Goal: Task Accomplishment & Management: Complete application form

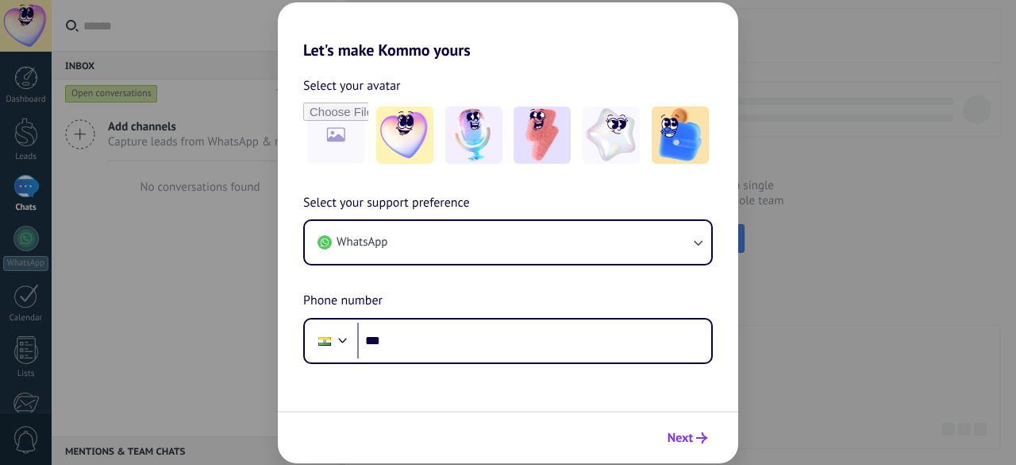
click at [683, 432] on span "Next" at bounding box center [680, 437] width 25 height 11
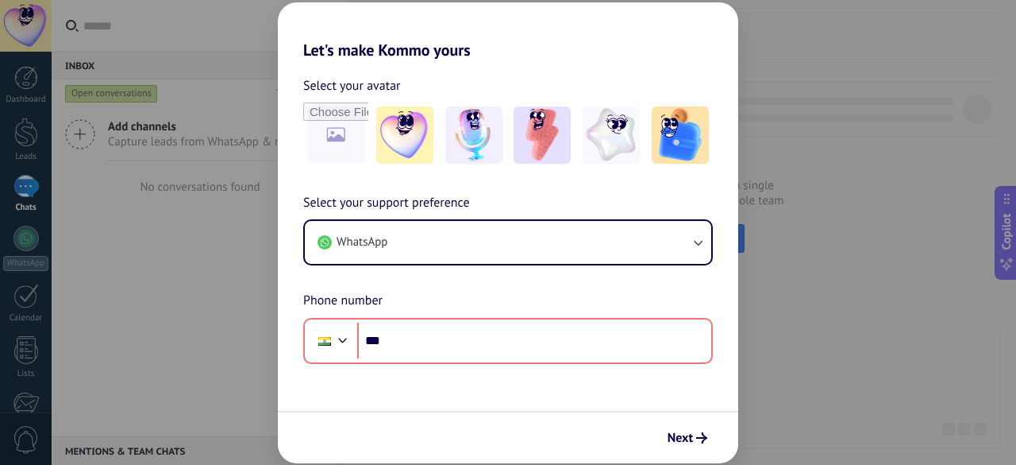
click at [869, 217] on div "Let's make Kommo yours Select your avatar Select your support preference WhatsA…" at bounding box center [508, 232] width 1016 height 465
click at [253, 159] on div "Let's make Kommo yours Select your avatar Select your support preference WhatsA…" at bounding box center [508, 232] width 1016 height 465
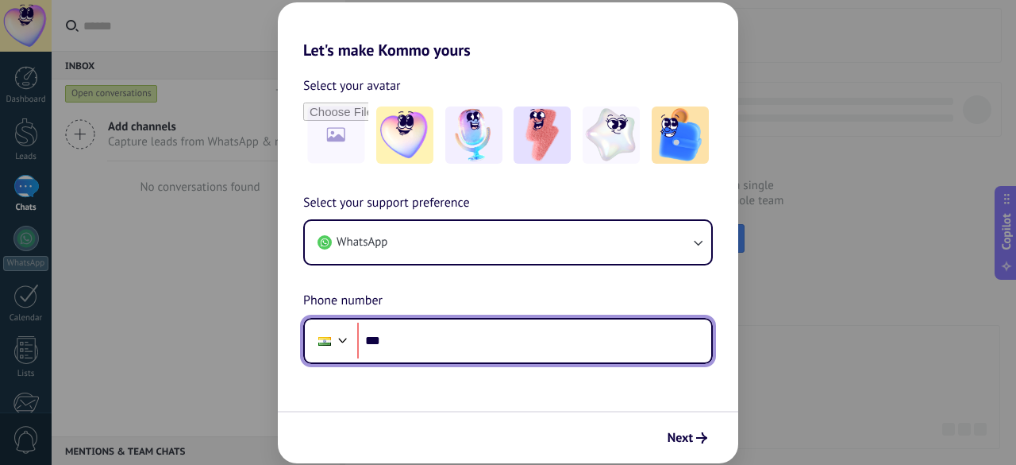
click at [514, 345] on input "***" at bounding box center [534, 340] width 354 height 37
type input "**********"
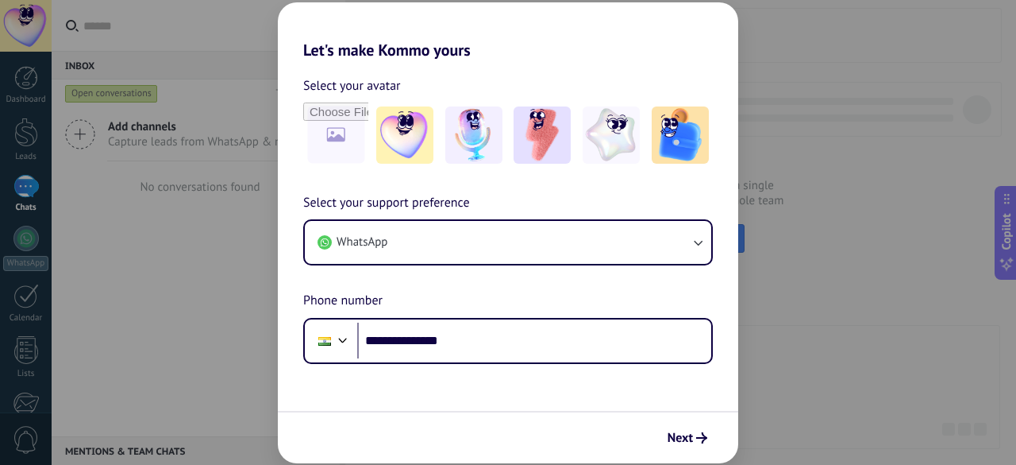
click at [654, 439] on div "Next" at bounding box center [508, 437] width 461 height 52
click at [673, 441] on span "Next" at bounding box center [680, 437] width 25 height 11
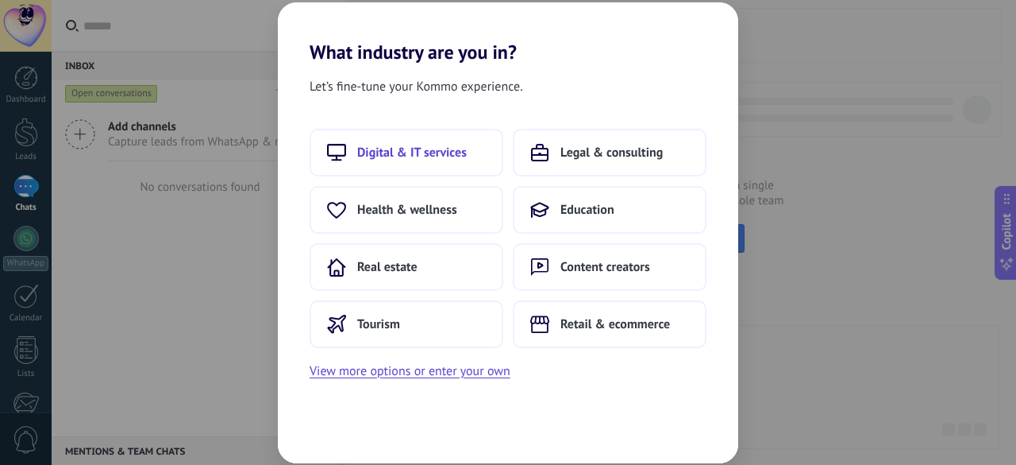
click at [486, 145] on button "Digital & IT services" at bounding box center [407, 153] width 194 height 48
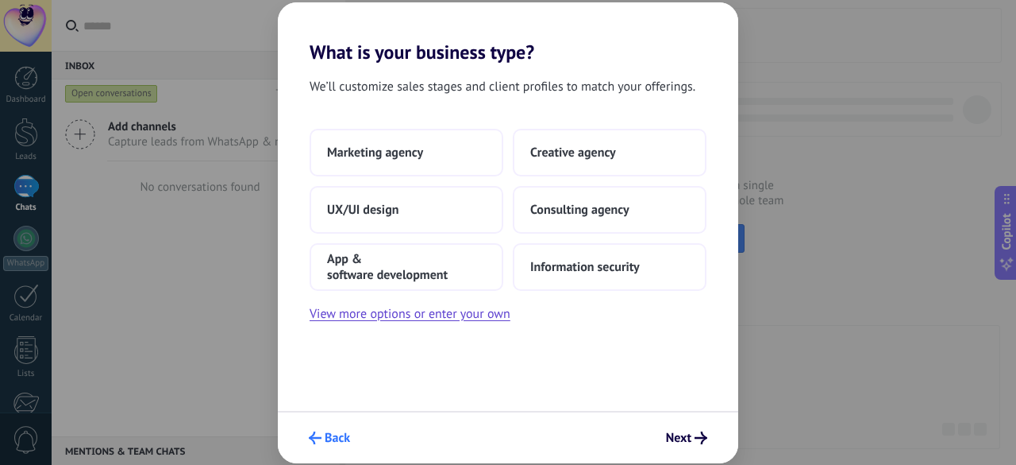
click at [327, 443] on span "Back" at bounding box center [337, 437] width 25 height 11
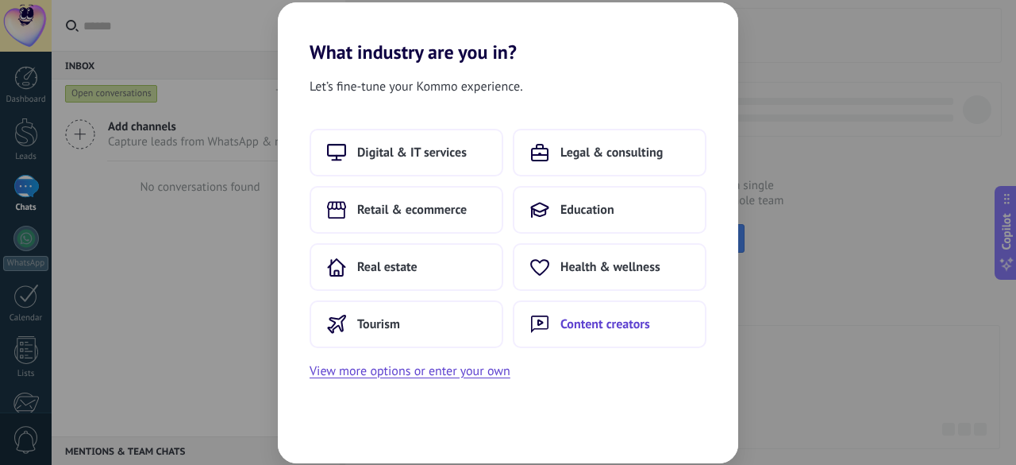
click at [565, 339] on button "Content creators" at bounding box center [610, 324] width 194 height 48
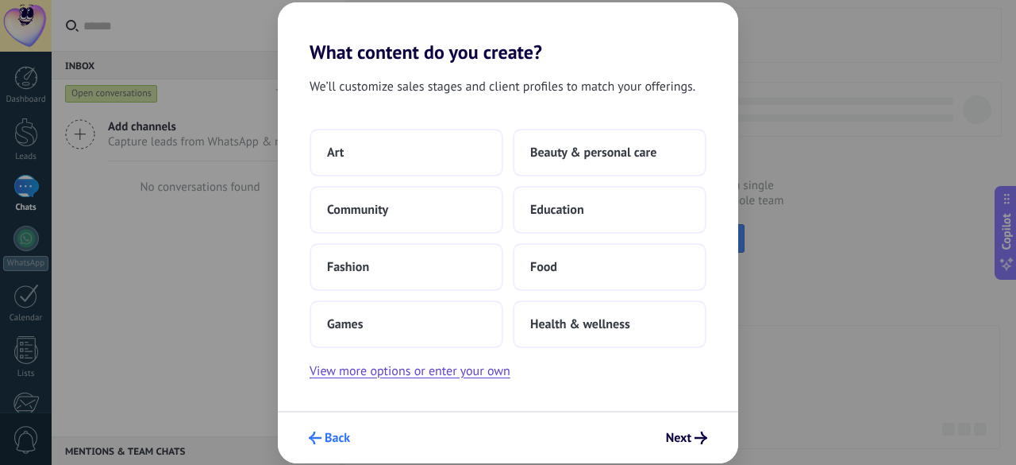
click at [326, 436] on span "Back" at bounding box center [337, 437] width 25 height 11
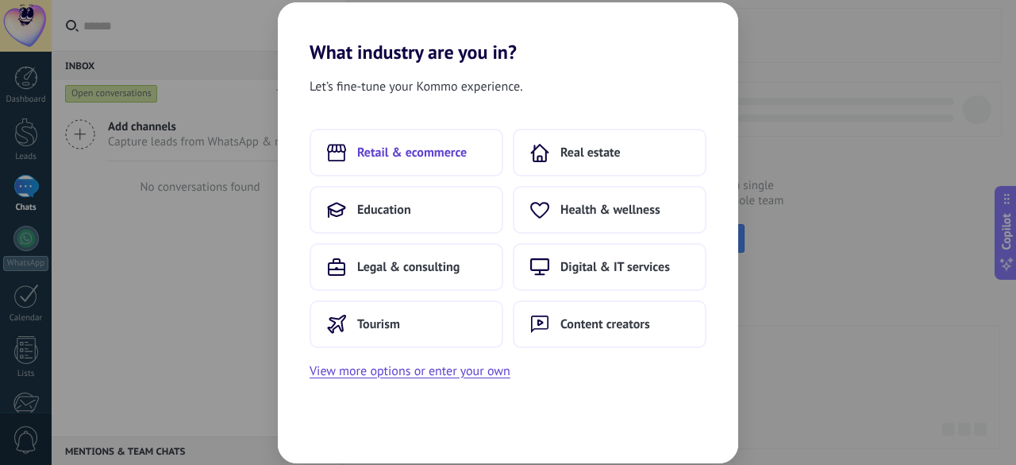
click at [459, 145] on span "Retail & ecommerce" at bounding box center [412, 153] width 110 height 16
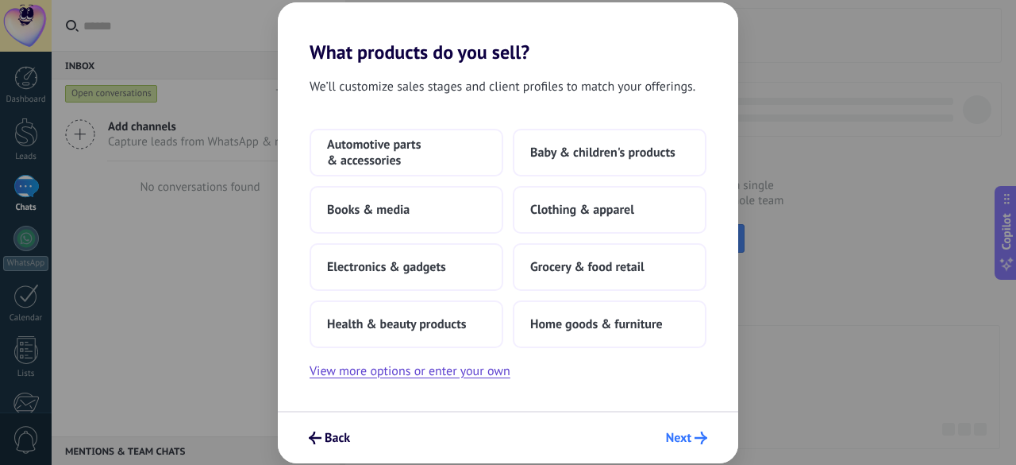
click at [696, 426] on button "Next" at bounding box center [687, 437] width 56 height 27
click at [561, 148] on span "Baby & children's products" at bounding box center [602, 153] width 145 height 16
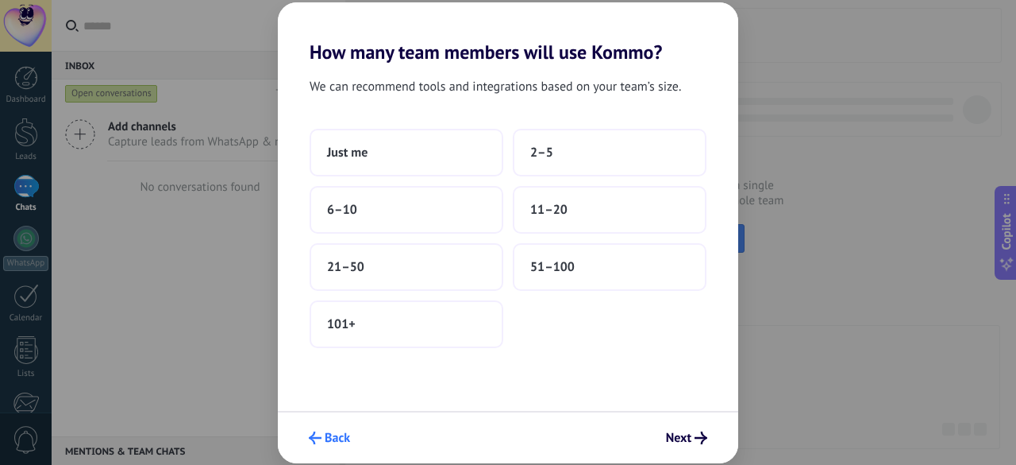
click at [331, 432] on span "Back" at bounding box center [337, 437] width 25 height 11
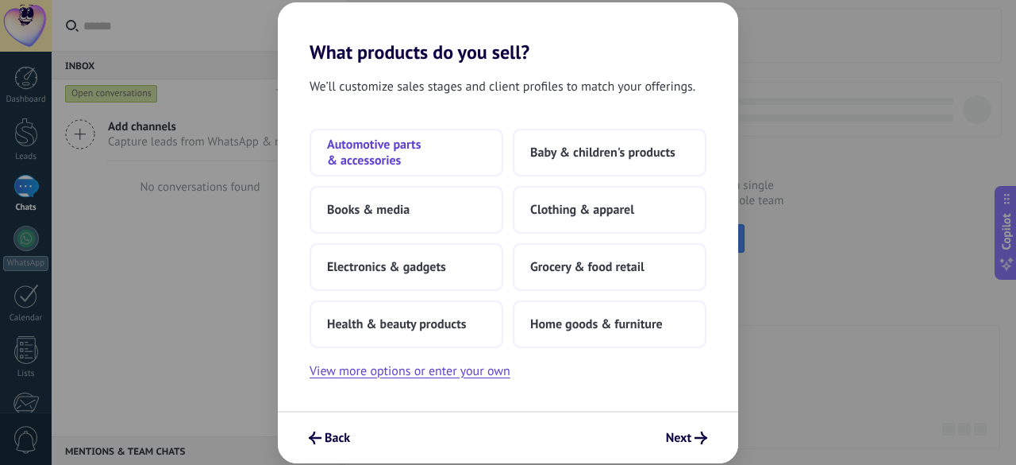
click at [400, 150] on span "Automotive parts & accessories" at bounding box center [406, 153] width 159 height 32
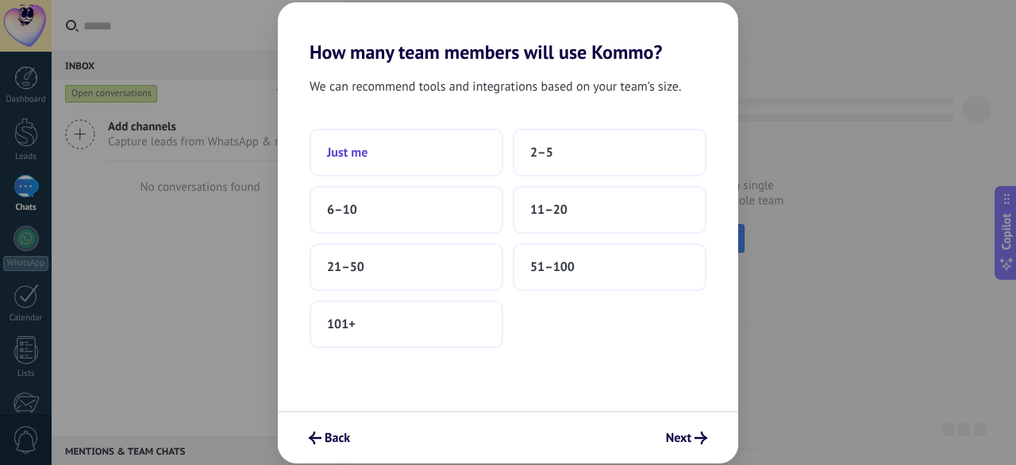
click at [430, 162] on button "Just me" at bounding box center [407, 153] width 194 height 48
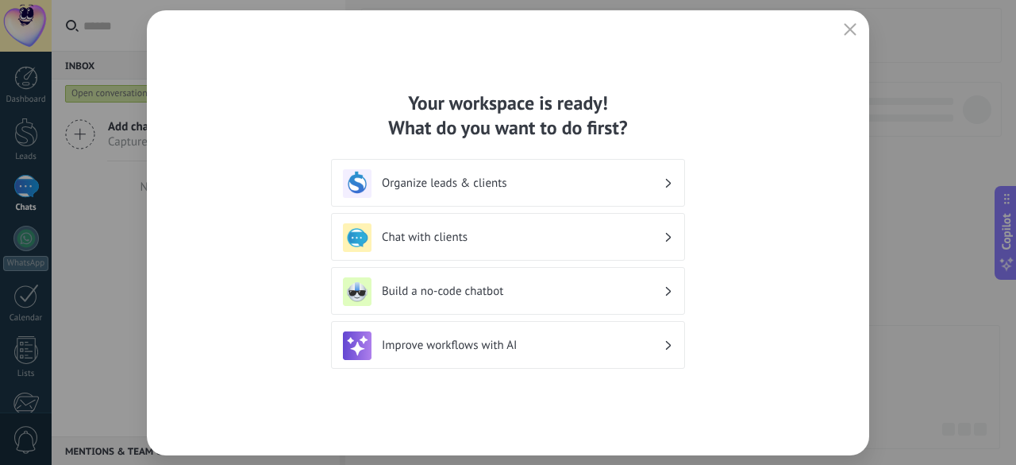
click at [583, 183] on h3 "Organize leads & clients" at bounding box center [523, 182] width 282 height 15
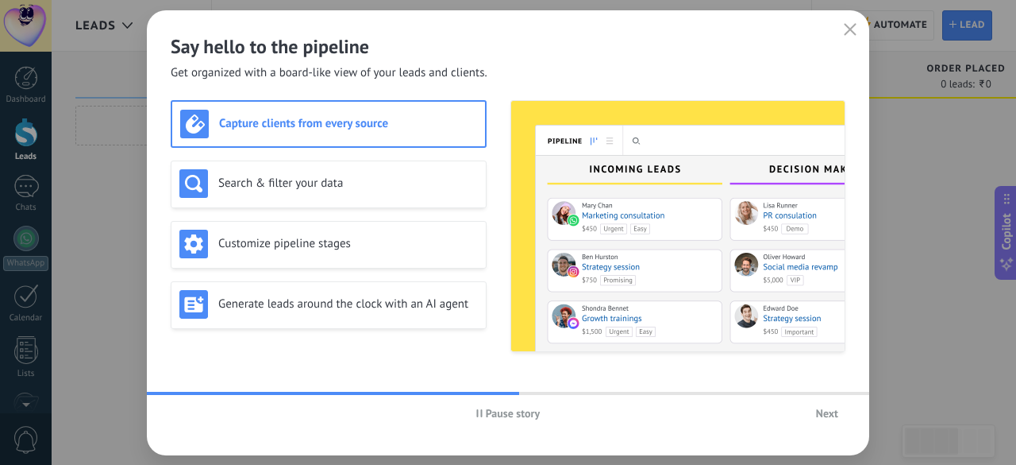
drag, startPoint x: 829, startPoint y: 434, endPoint x: 821, endPoint y: 388, distance: 46.0
click at [821, 388] on div "Say hello to the pipeline Get organized with a board-like view of your leads an…" at bounding box center [508, 232] width 723 height 445
click at [825, 404] on button "Next" at bounding box center [827, 413] width 37 height 24
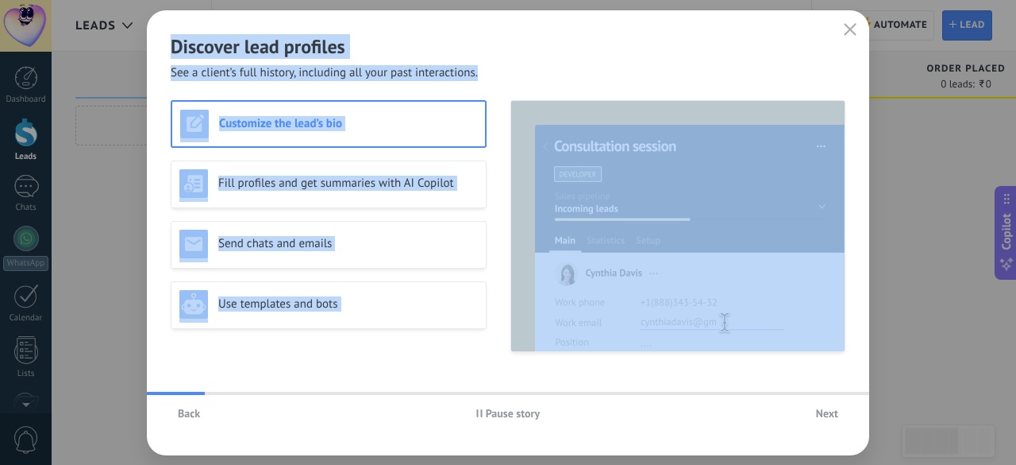
click at [825, 404] on button "Next" at bounding box center [827, 413] width 37 height 24
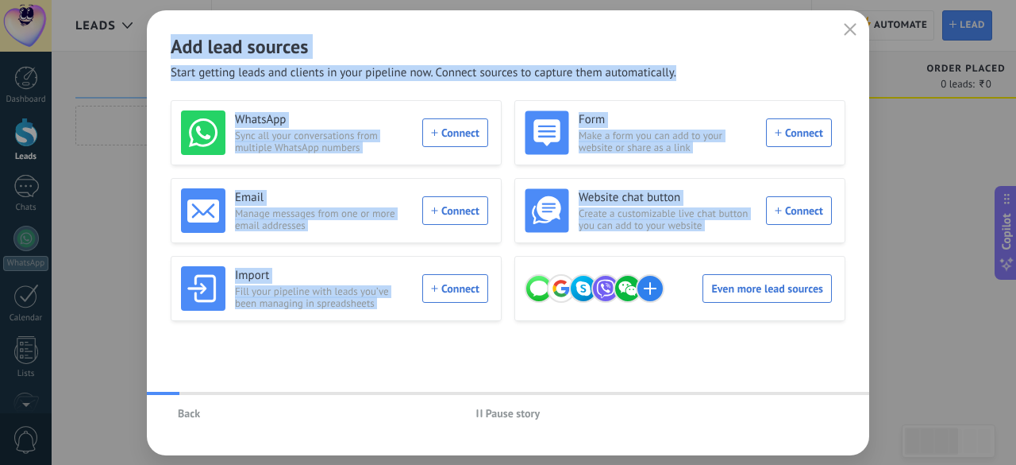
click at [825, 404] on div "Back Pause story" at bounding box center [508, 413] width 723 height 37
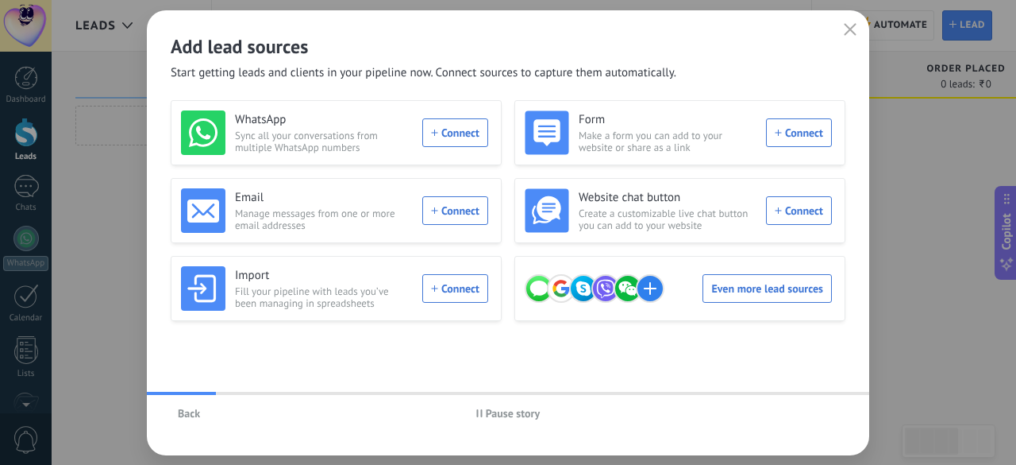
click at [825, 404] on div "Back Pause story" at bounding box center [508, 413] width 723 height 37
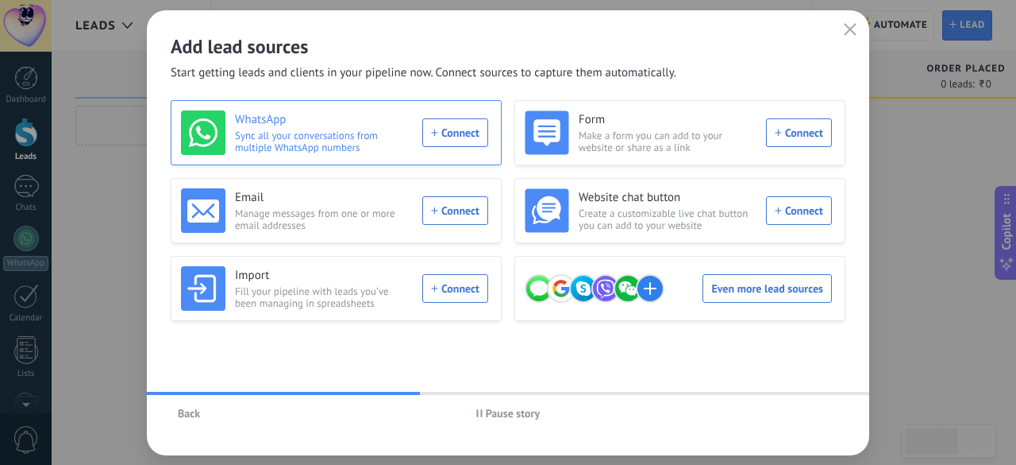
click at [455, 133] on div "WhatsApp Sync all your conversations from multiple WhatsApp numbers Connect" at bounding box center [334, 132] width 307 height 44
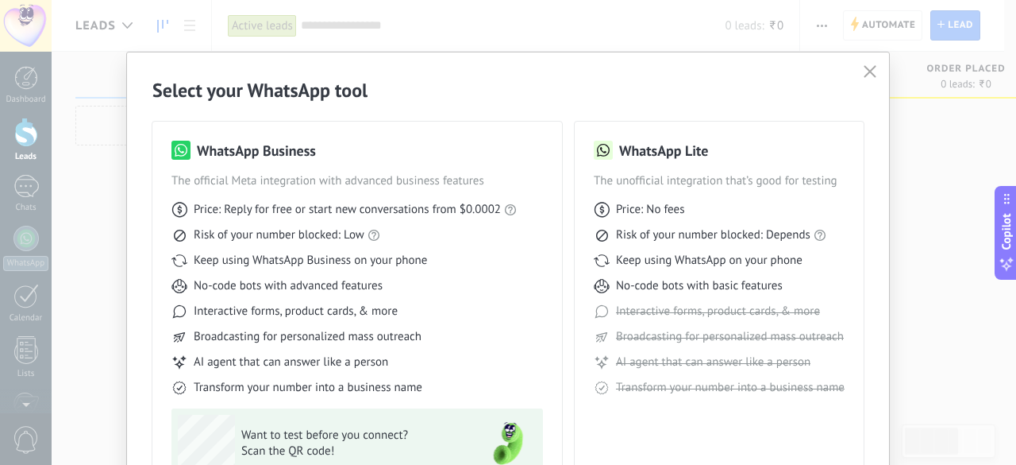
click at [854, 74] on div "Select your WhatsApp tool WhatsApp Business The official Meta integration with …" at bounding box center [508, 311] width 762 height 519
click at [869, 76] on icon "button" at bounding box center [870, 71] width 13 height 13
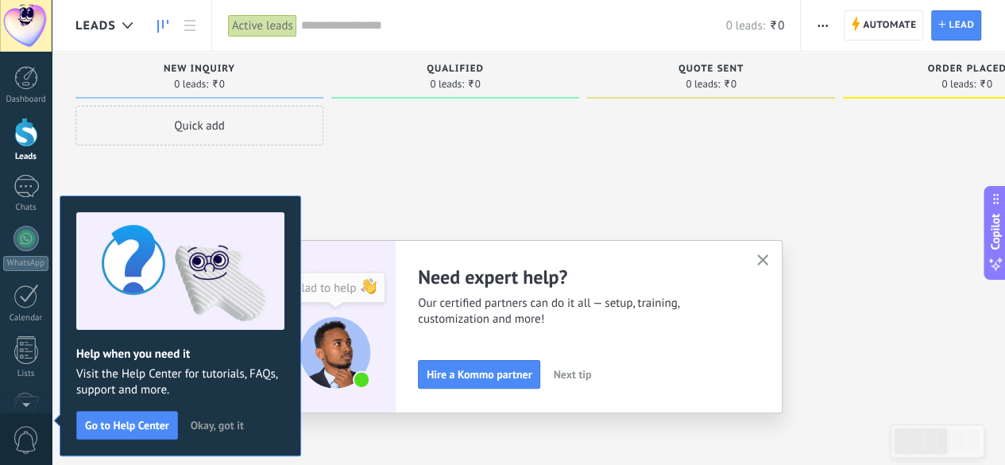
click at [297, 147] on body ".abecls-1,.abecls-2{fill-rule:evenodd}.abecls-2{fill:#fff} .abhcls-1{fill:none}…" at bounding box center [502, 232] width 1005 height 465
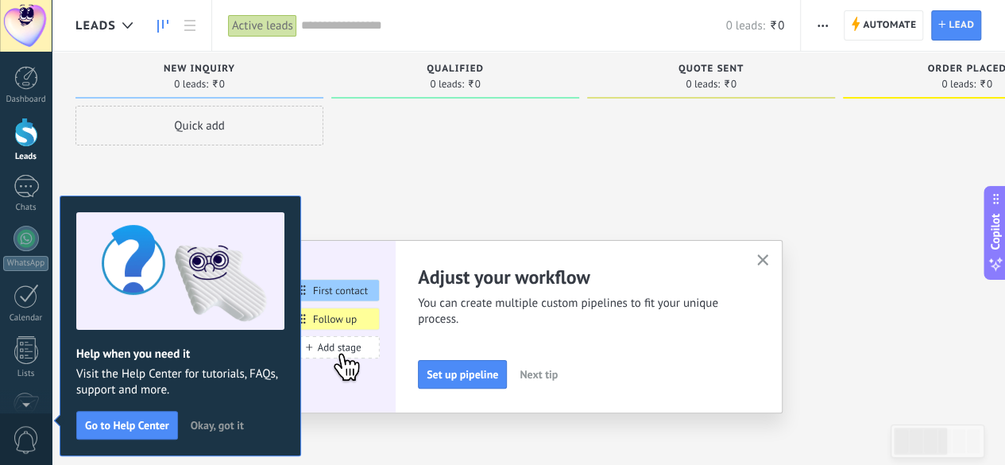
click at [202, 419] on span "Okay, got it" at bounding box center [217, 424] width 53 height 11
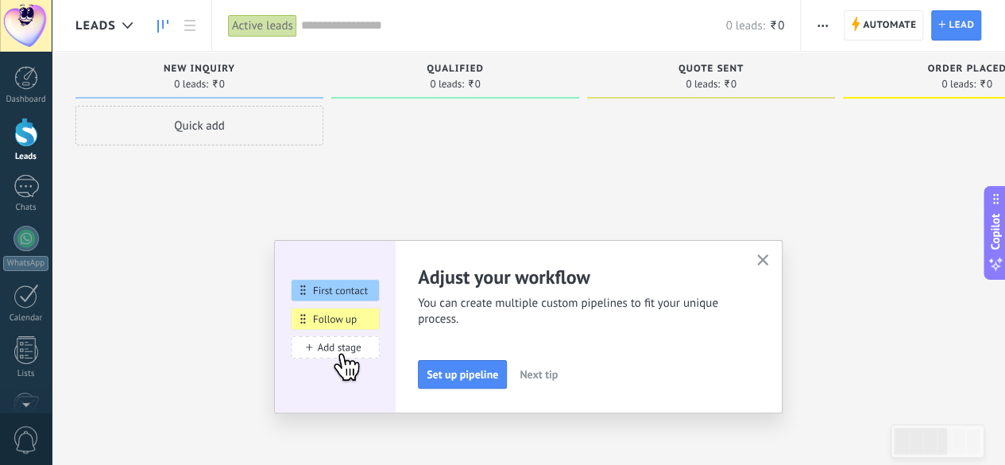
click at [769, 259] on icon "button" at bounding box center [763, 260] width 12 height 12
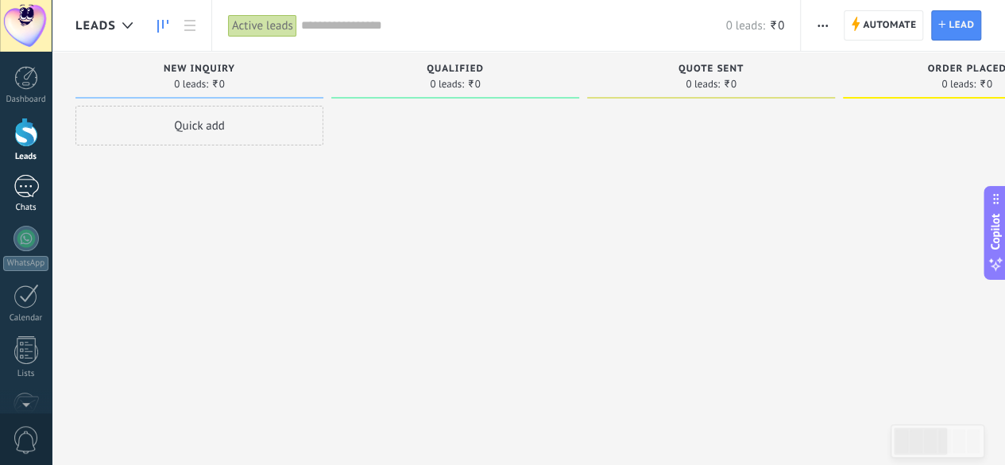
click at [35, 188] on div at bounding box center [25, 186] width 25 height 23
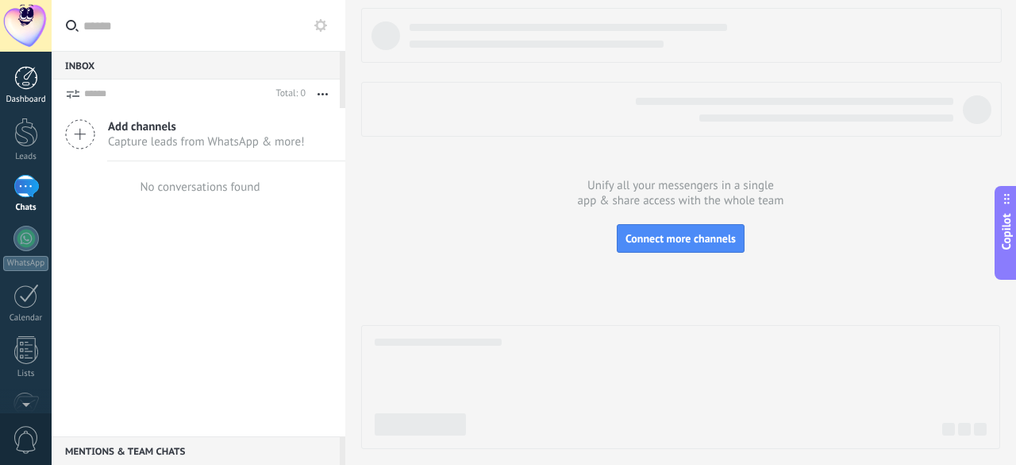
click at [30, 94] on div "Dashboard" at bounding box center [26, 99] width 46 height 10
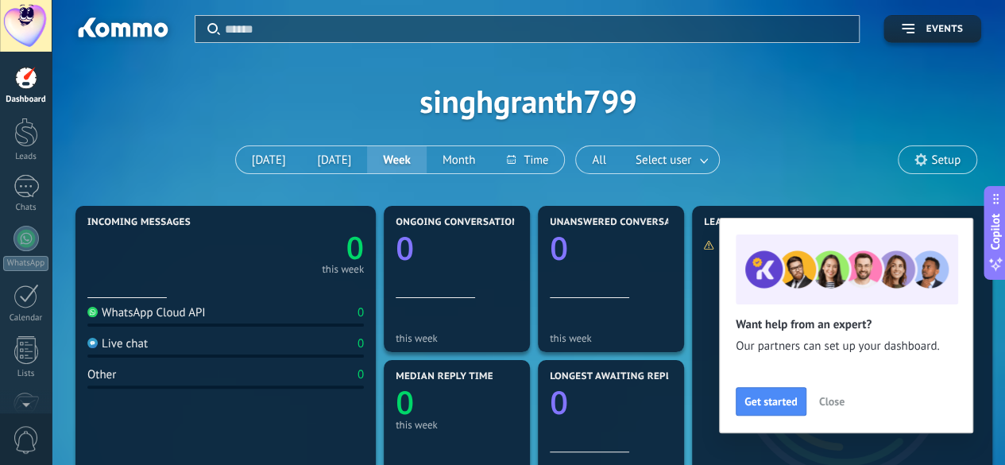
click at [490, 99] on div "Apply Events singhgranth799 [DATE] [DATE] Week Month All Select user Setup" at bounding box center [527, 101] width 905 height 202
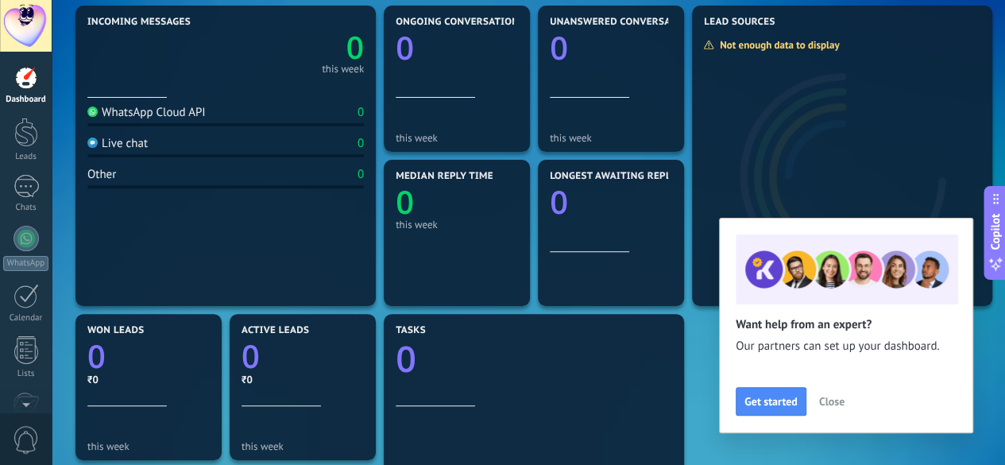
scroll to position [201, 0]
click at [832, 407] on span "Close" at bounding box center [831, 400] width 25 height 11
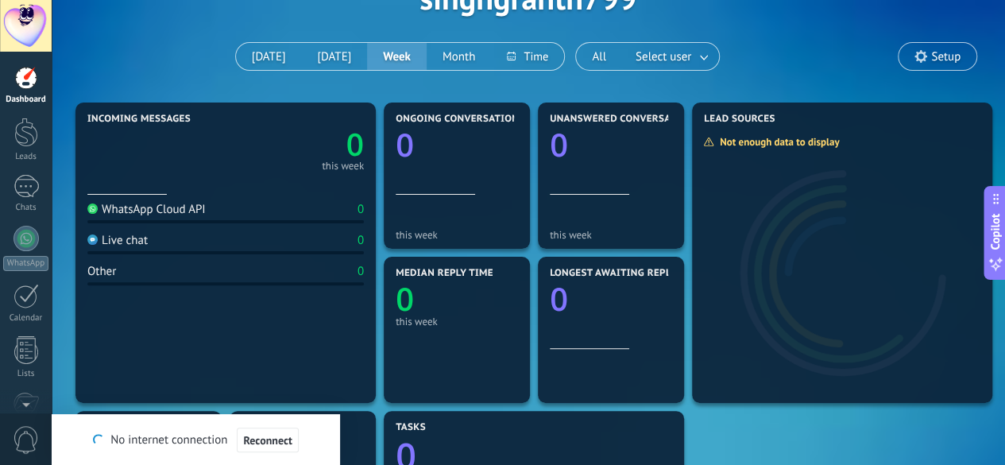
scroll to position [114, 0]
